Goal: Information Seeking & Learning: Learn about a topic

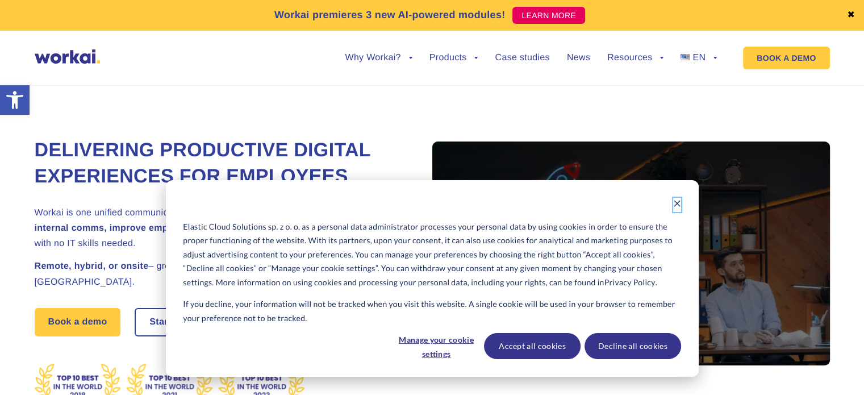
click at [676, 205] on icon "Dismiss cookie banner" at bounding box center [677, 203] width 8 height 8
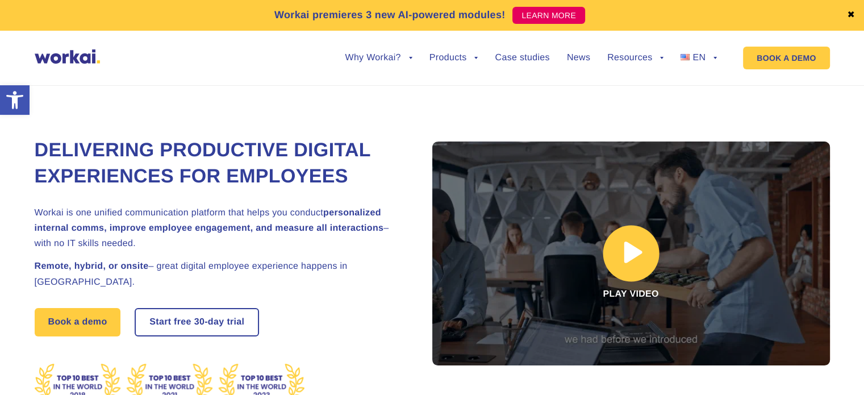
click at [628, 256] on link at bounding box center [630, 253] width 397 height 224
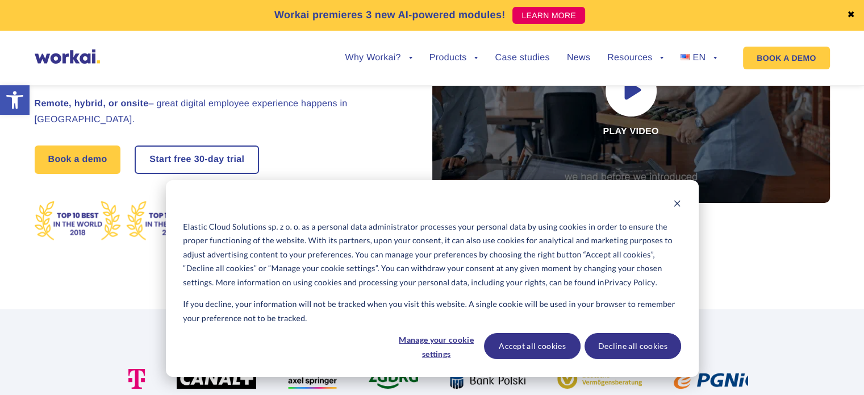
scroll to position [170, 0]
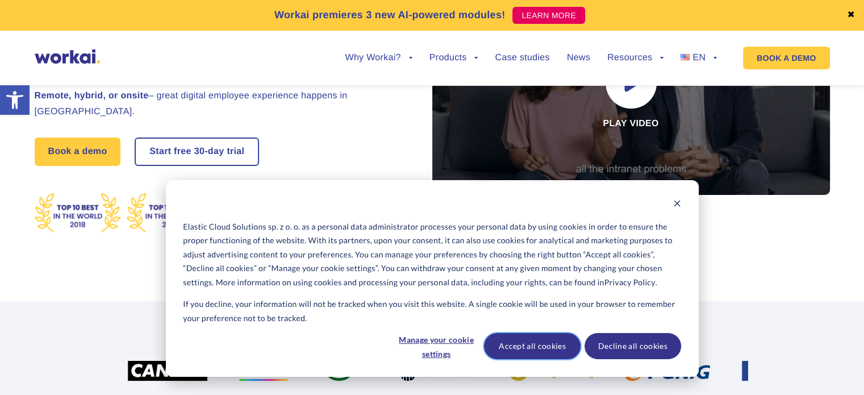
click at [539, 345] on button "Accept all cookies" at bounding box center [532, 346] width 97 height 26
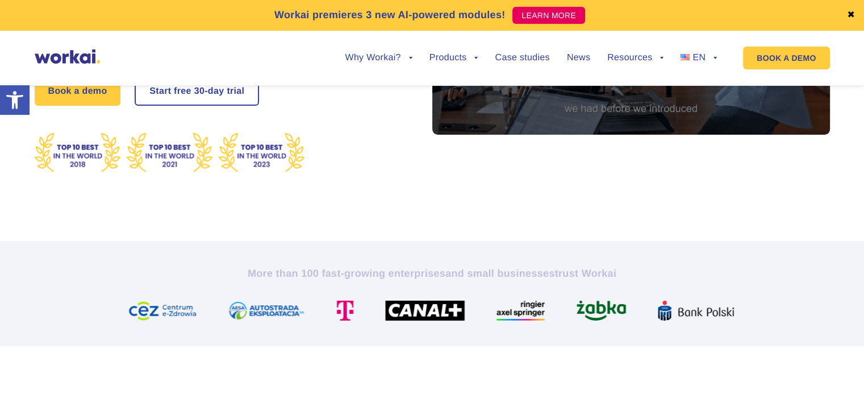
scroll to position [227, 0]
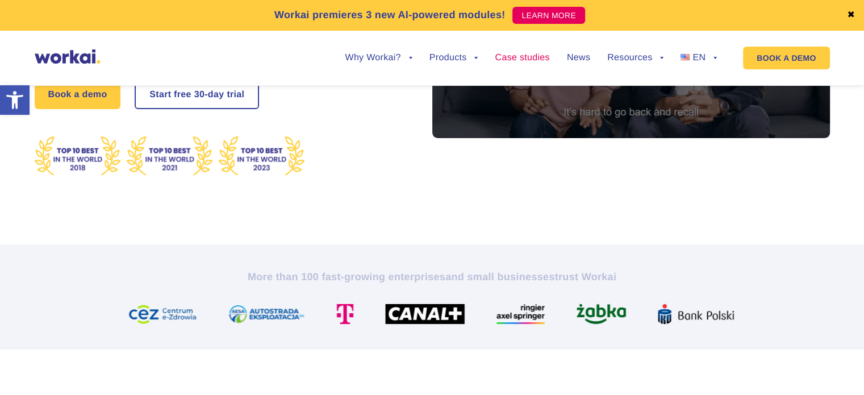
click at [507, 56] on link "Case studies" at bounding box center [521, 57] width 55 height 9
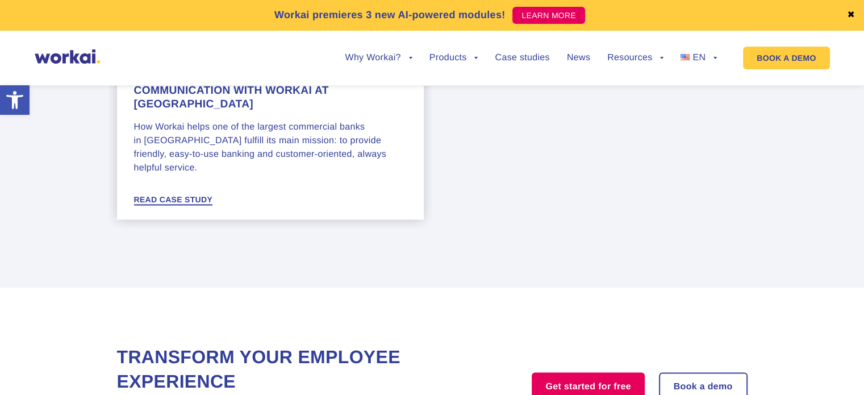
scroll to position [1930, 0]
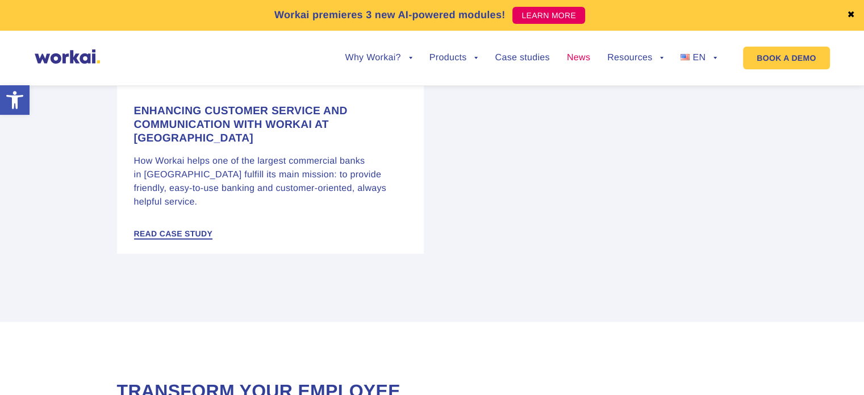
click at [573, 60] on link "News" at bounding box center [578, 57] width 23 height 9
